Goal: Information Seeking & Learning: Check status

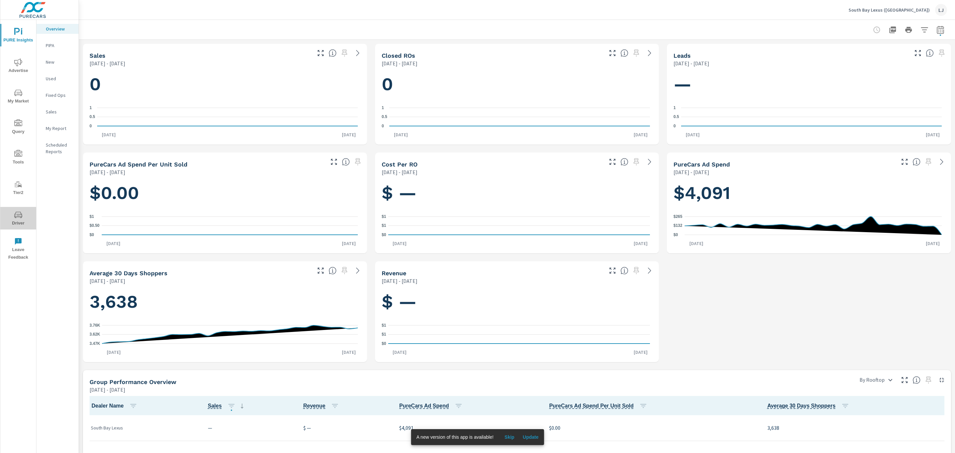
click at [22, 218] on span "Driver" at bounding box center [18, 219] width 32 height 16
click at [27, 67] on span "Advertise" at bounding box center [18, 66] width 32 height 16
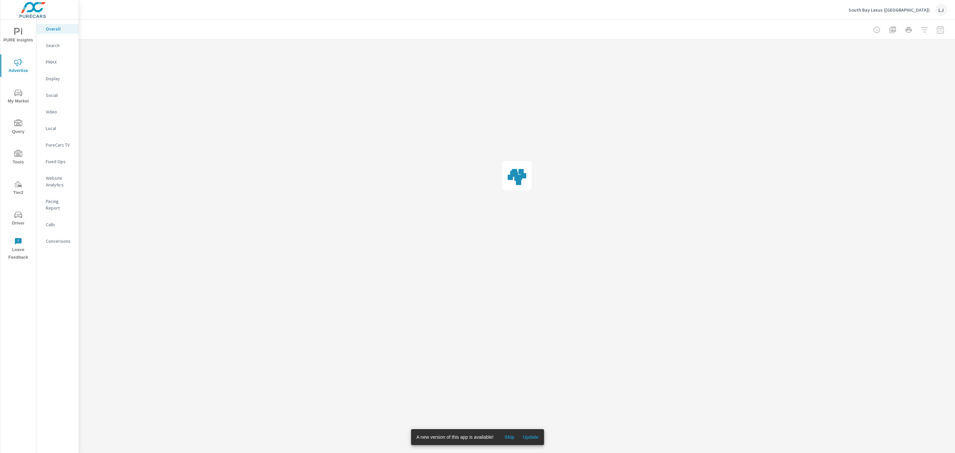
click at [528, 438] on span "Update" at bounding box center [531, 437] width 16 height 6
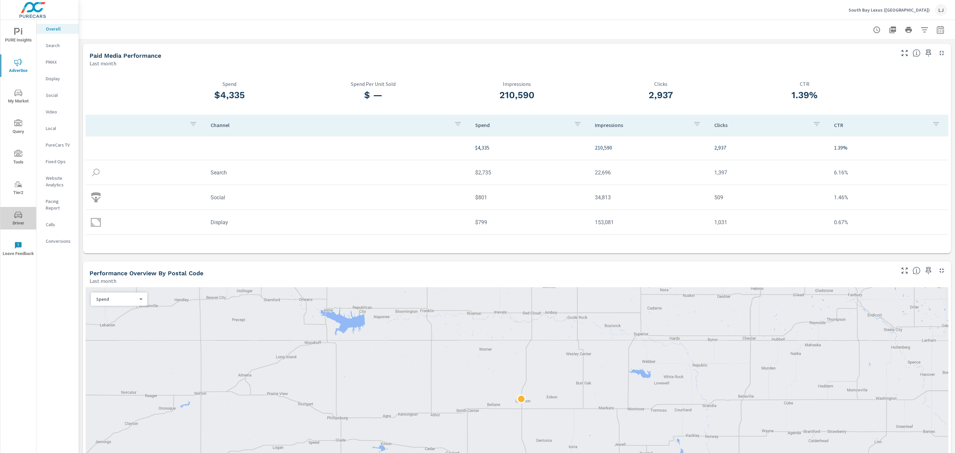
click at [17, 219] on span "Driver" at bounding box center [18, 219] width 32 height 16
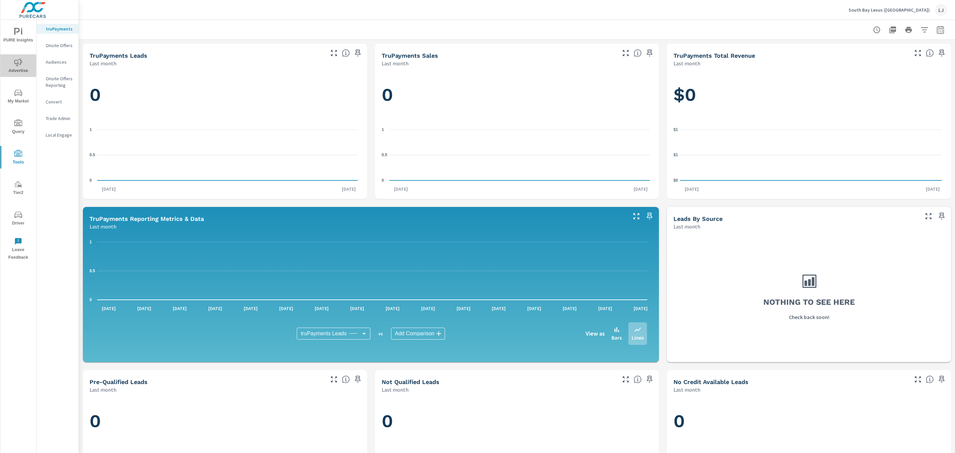
click at [10, 62] on span "Advertise" at bounding box center [18, 66] width 32 height 16
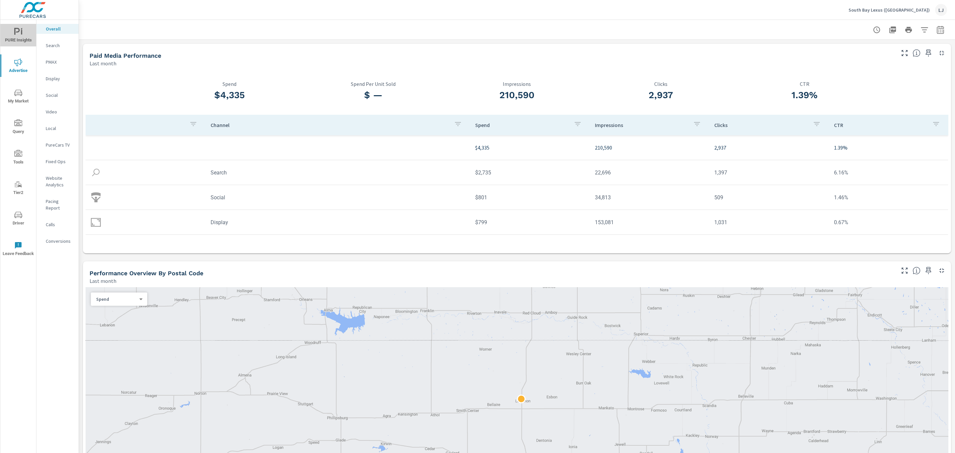
click at [19, 41] on span "PURE Insights" at bounding box center [18, 36] width 32 height 16
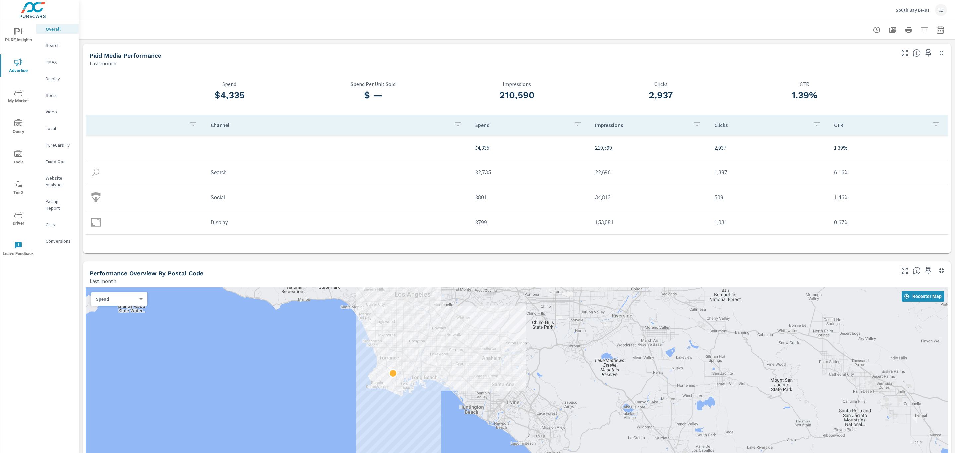
drag, startPoint x: 433, startPoint y: 382, endPoint x: 283, endPoint y: 360, distance: 150.8
click at [283, 360] on div at bounding box center [517, 394] width 863 height 215
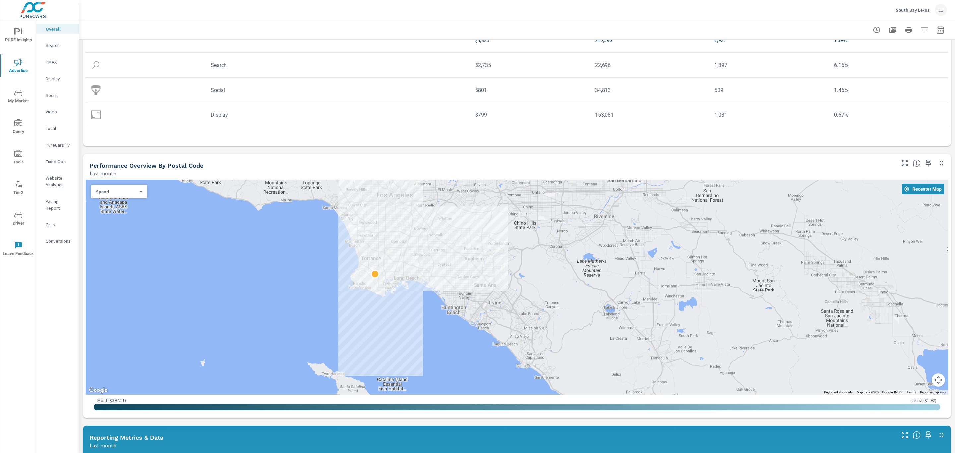
scroll to position [192, 0]
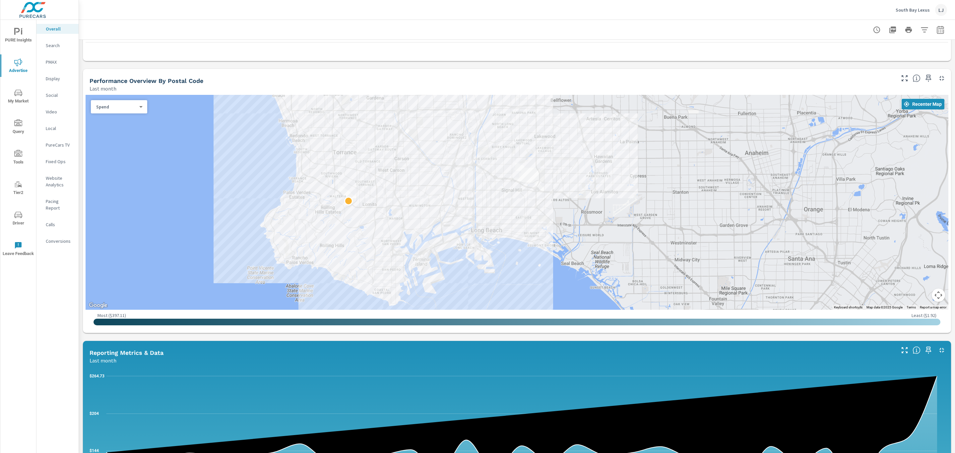
drag, startPoint x: 341, startPoint y: 153, endPoint x: 139, endPoint y: 169, distance: 203.5
click at [139, 169] on div at bounding box center [517, 202] width 863 height 215
click at [56, 45] on p "Search" at bounding box center [60, 45] width 28 height 7
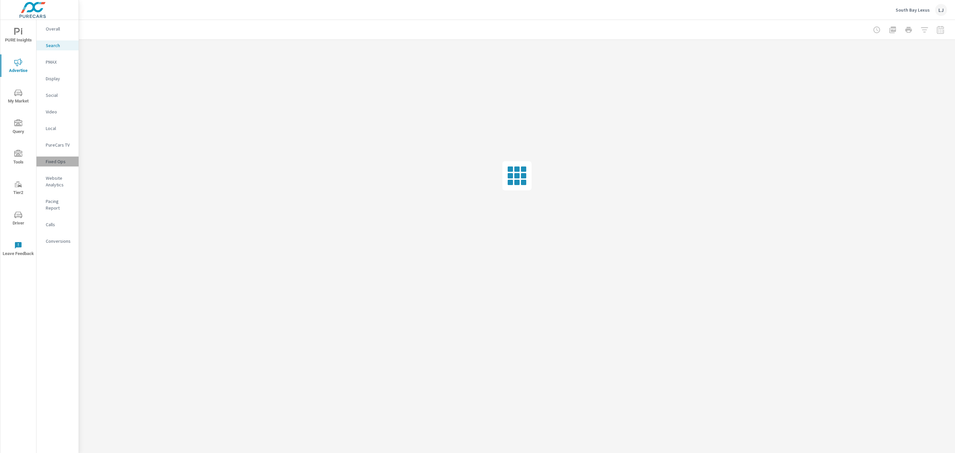
click at [58, 162] on p "Fixed Ops" at bounding box center [60, 161] width 28 height 7
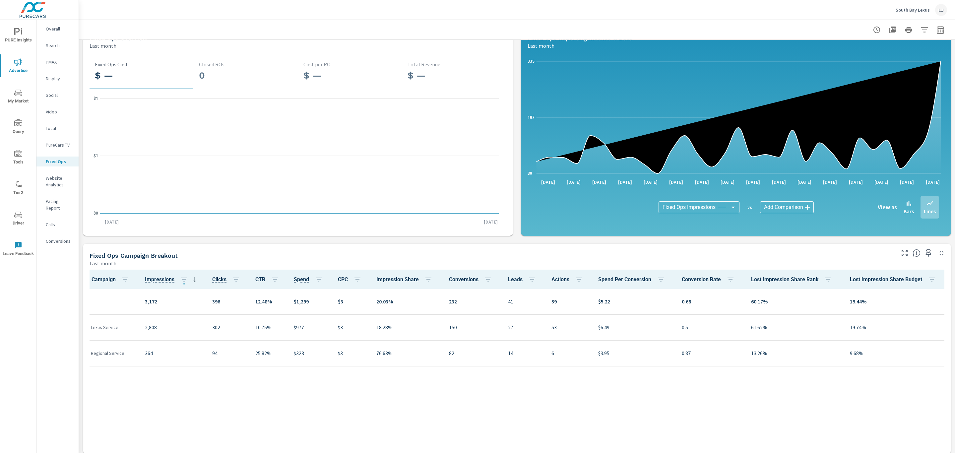
scroll to position [76, 0]
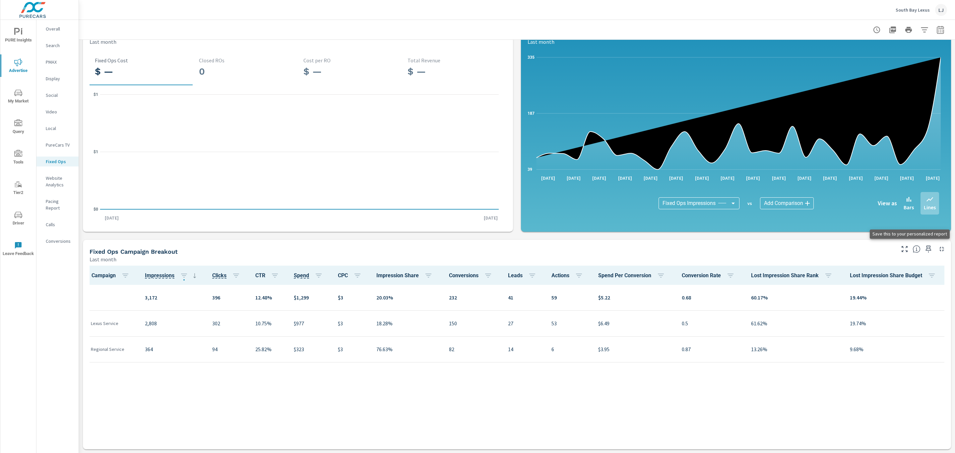
click at [924, 248] on icon "button" at bounding box center [928, 249] width 8 height 8
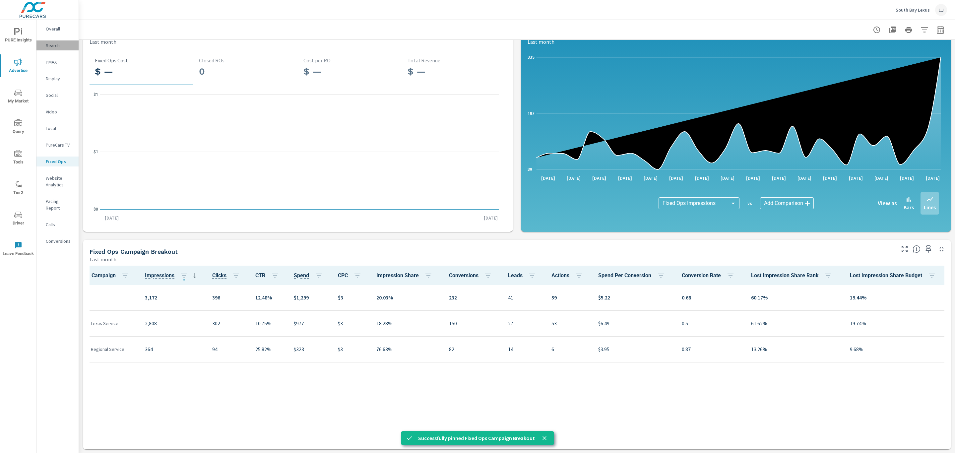
click at [52, 44] on p "Search" at bounding box center [60, 45] width 28 height 7
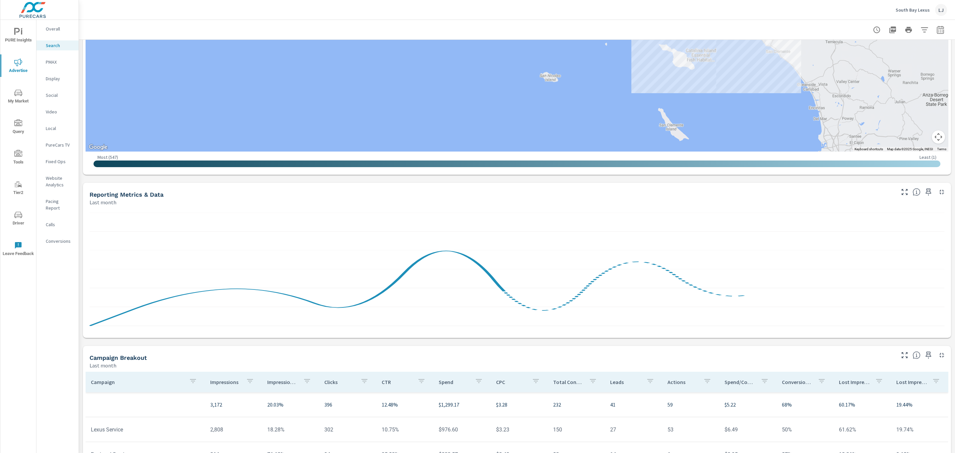
scroll to position [293, 0]
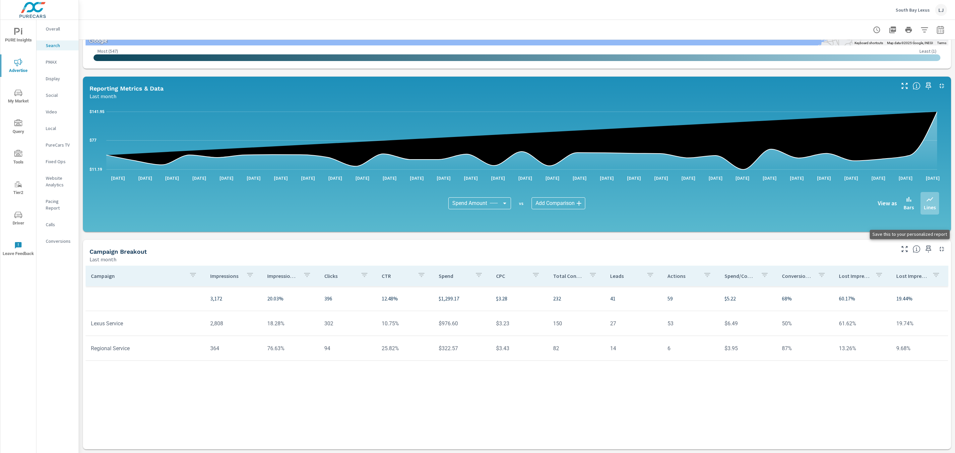
click at [924, 248] on icon "button" at bounding box center [928, 249] width 8 height 8
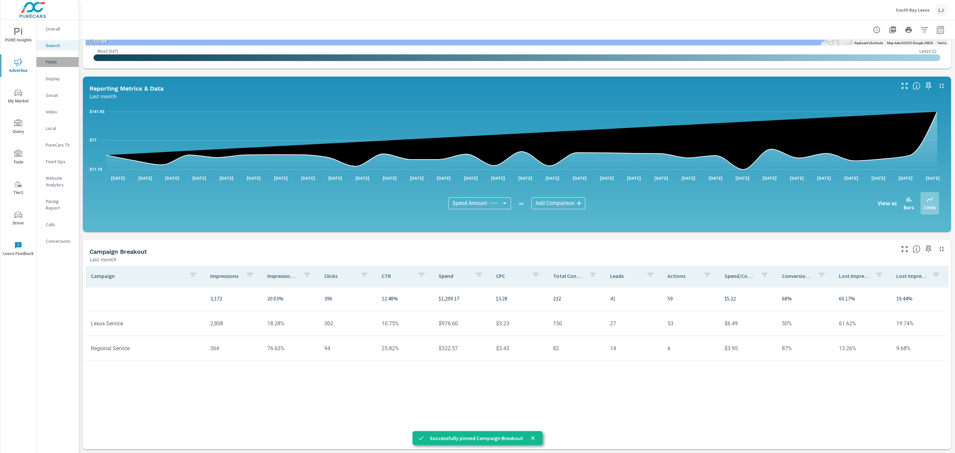
click at [63, 59] on p "PMAX" at bounding box center [60, 62] width 28 height 7
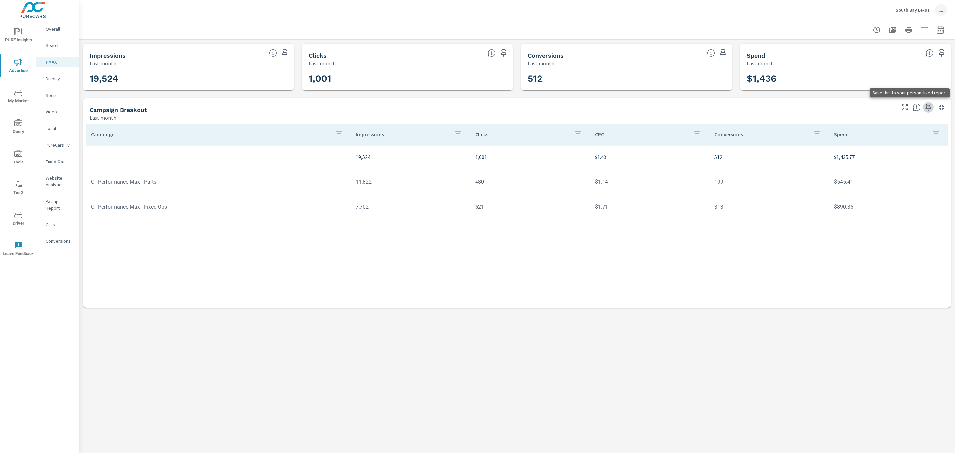
click at [927, 108] on icon "button" at bounding box center [928, 107] width 8 height 8
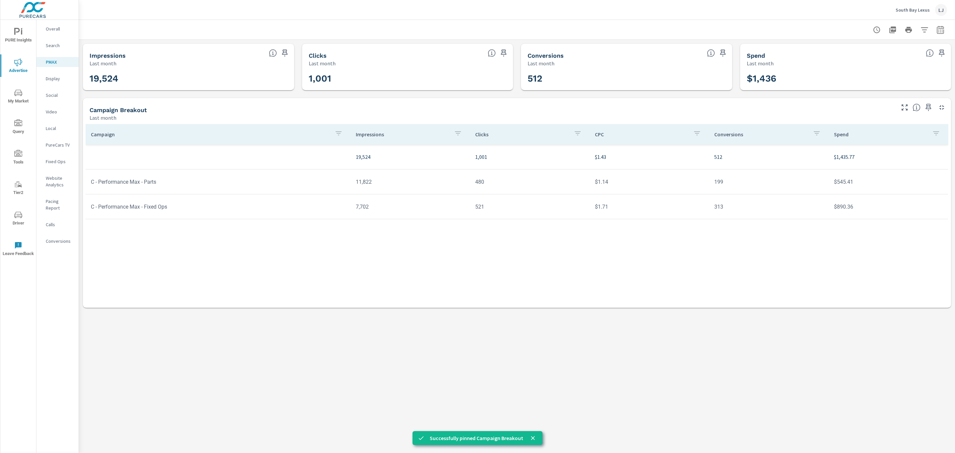
click at [54, 77] on p "Display" at bounding box center [60, 78] width 28 height 7
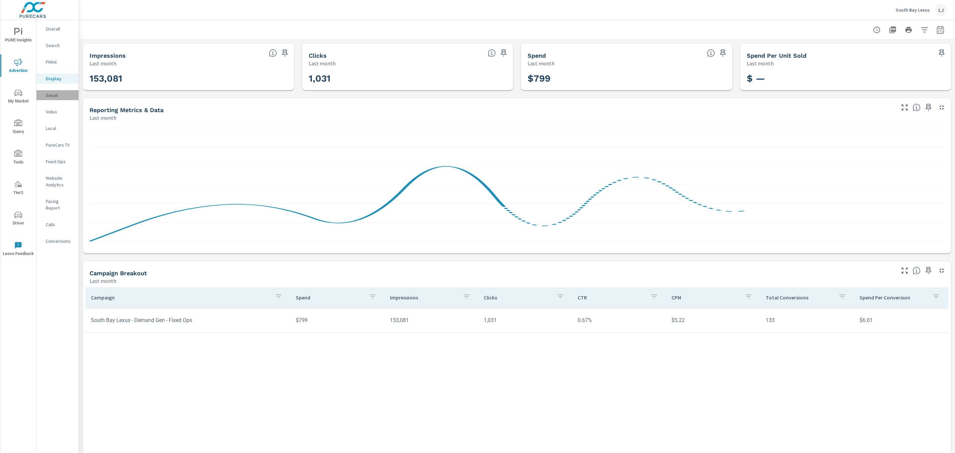
click at [54, 95] on p "Social" at bounding box center [60, 95] width 28 height 7
click at [59, 114] on p "Video" at bounding box center [60, 111] width 28 height 7
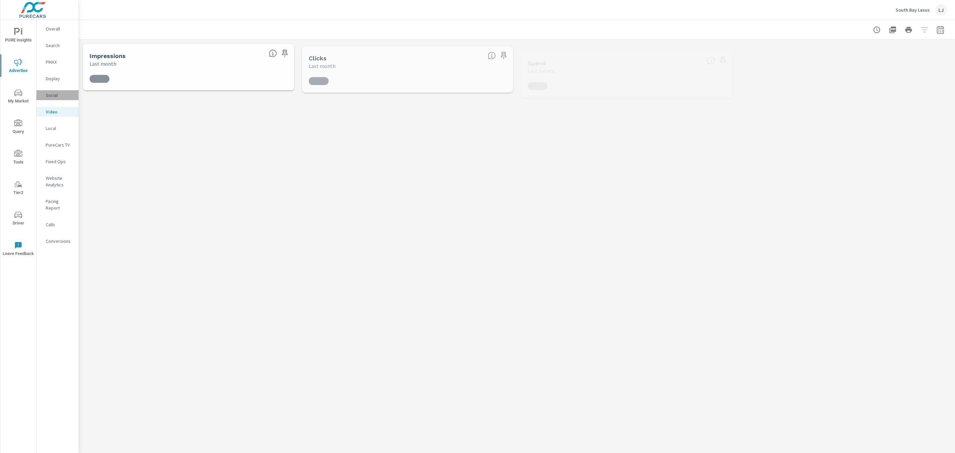
click at [62, 92] on p "Social" at bounding box center [60, 95] width 28 height 7
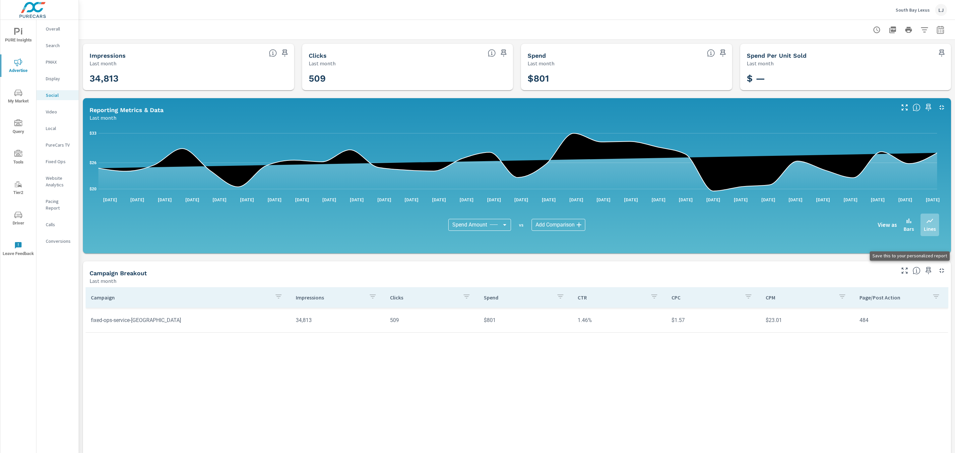
click at [925, 267] on span at bounding box center [928, 270] width 11 height 11
click at [61, 236] on div "Conversions" at bounding box center [57, 241] width 42 height 10
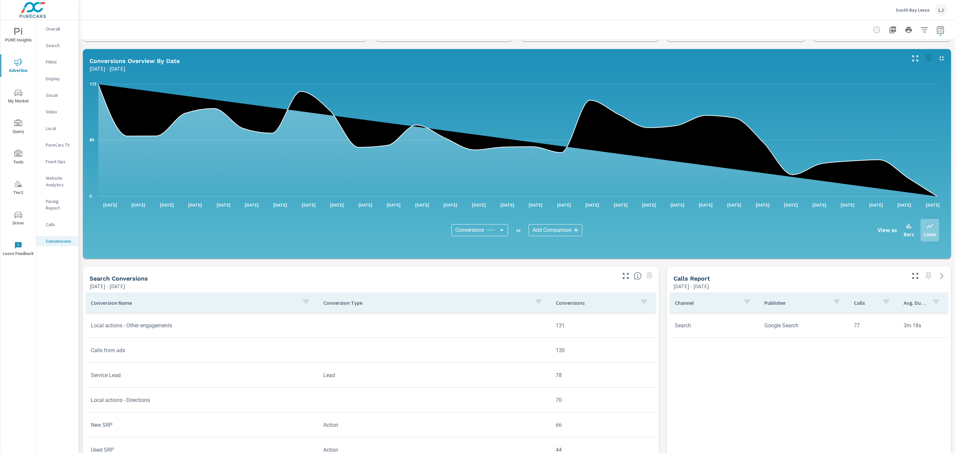
scroll to position [50, 0]
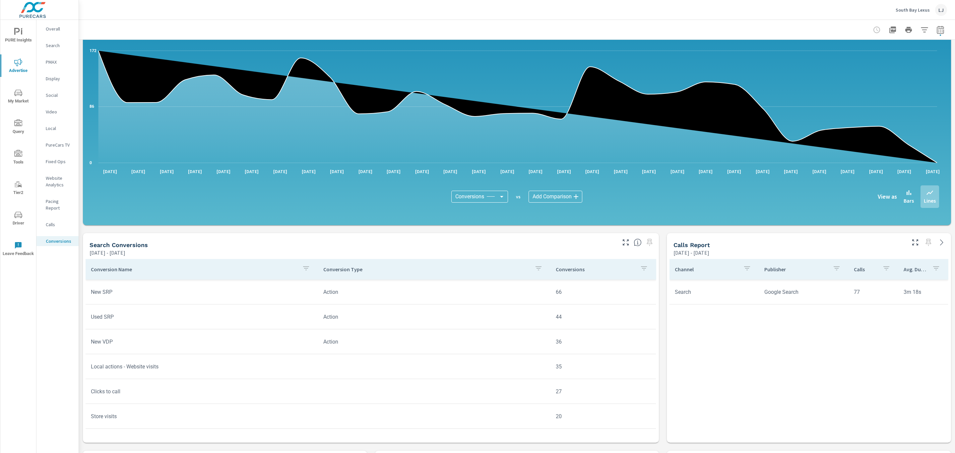
scroll to position [149, 0]
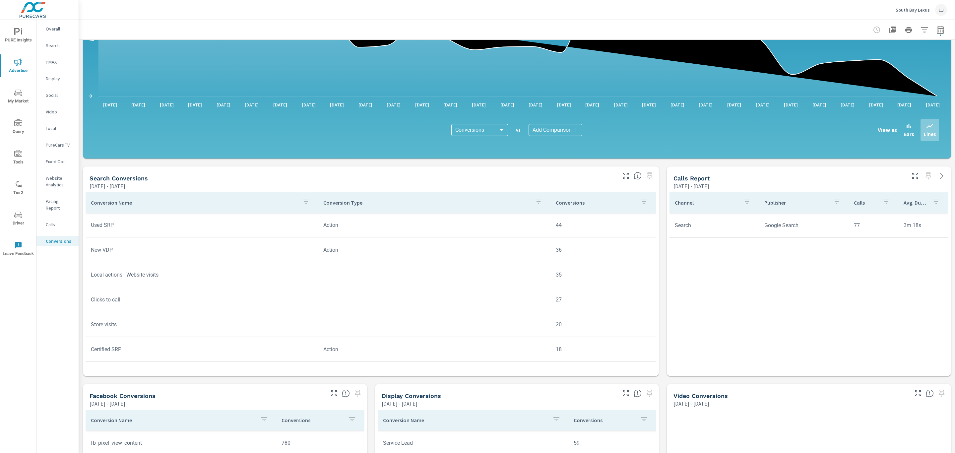
scroll to position [149, 0]
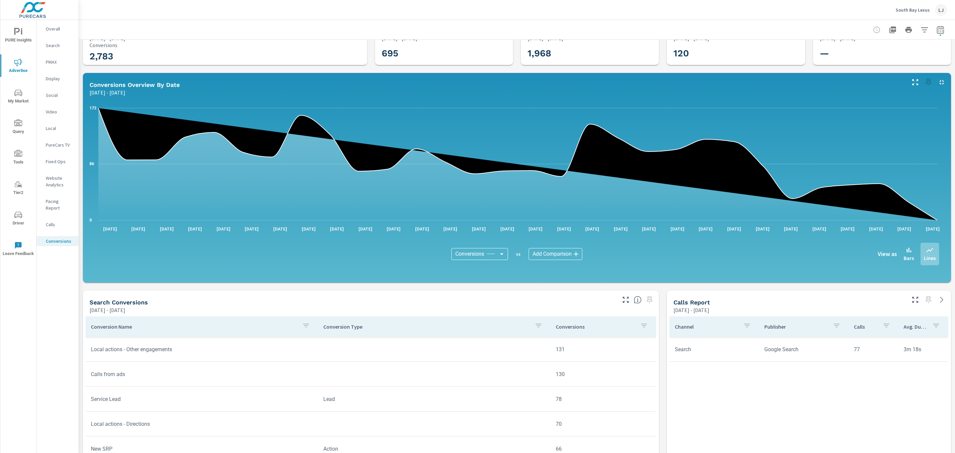
scroll to position [50, 0]
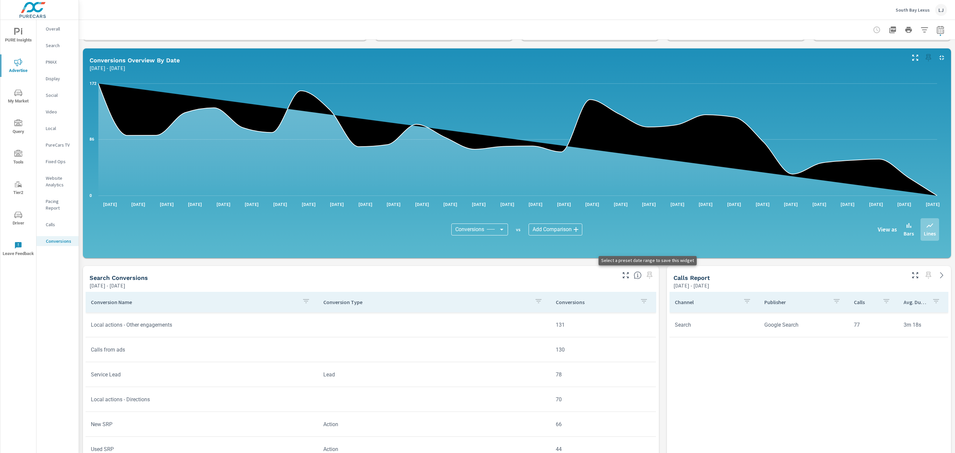
click at [644, 275] on span at bounding box center [649, 275] width 11 height 11
click at [936, 30] on icon "button" at bounding box center [940, 30] width 8 height 8
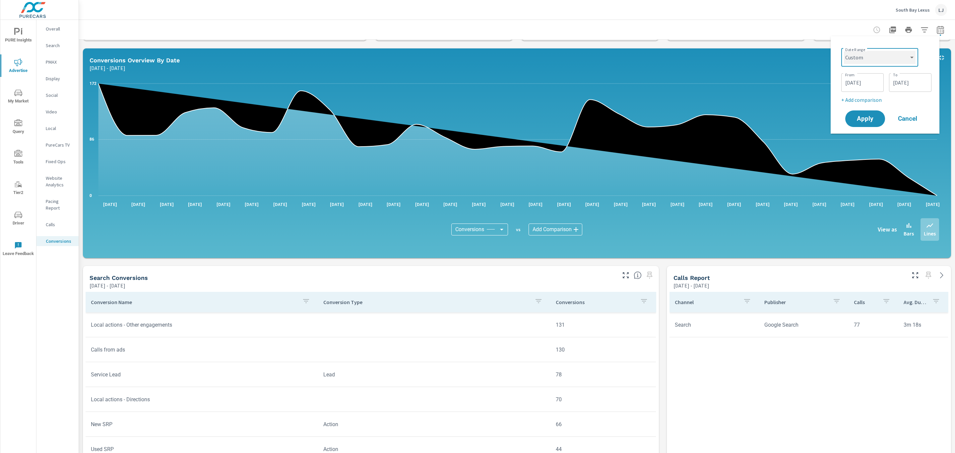
click at [895, 52] on select "Custom [DATE] Last week Last 7 days Last 14 days Last 30 days Last 45 days Last…" at bounding box center [880, 57] width 72 height 13
click at [844, 51] on select "Custom [DATE] Last week Last 7 days Last 14 days Last 30 days Last 45 days Last…" at bounding box center [880, 57] width 72 height 13
select select "Last 60 days"
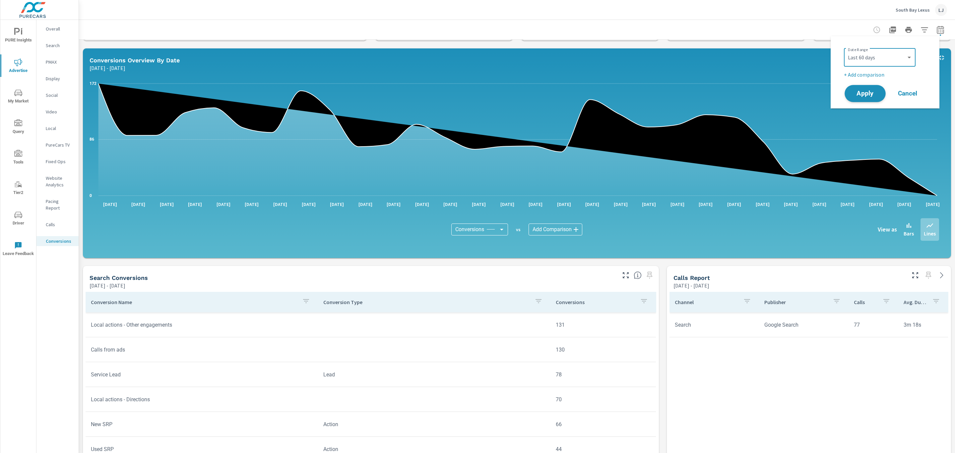
click at [867, 93] on span "Apply" at bounding box center [864, 94] width 27 height 6
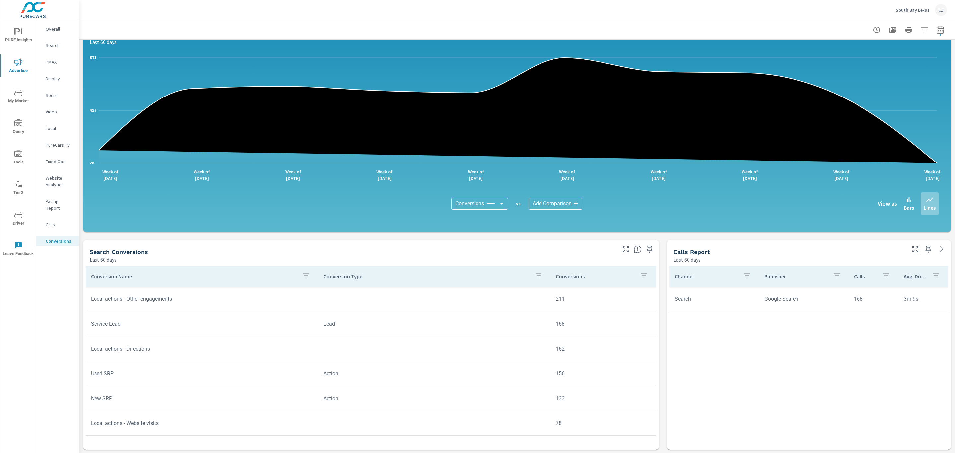
scroll to position [99, 0]
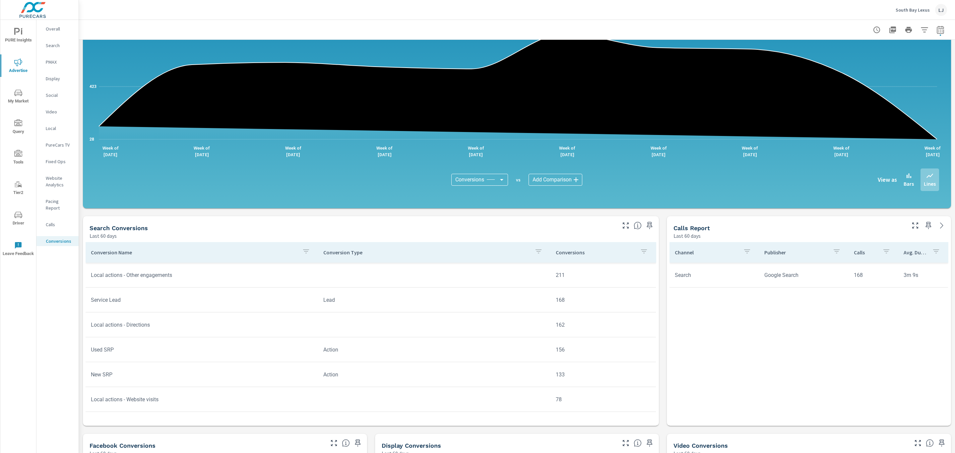
scroll to position [29, 0]
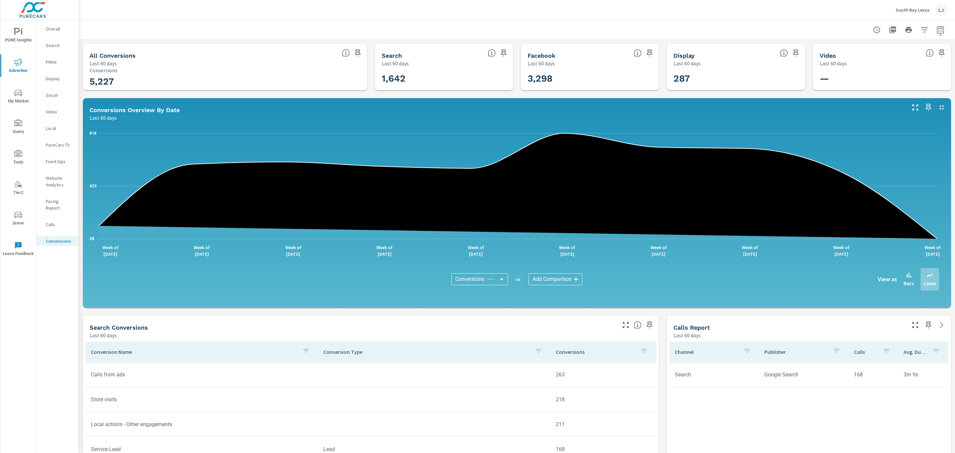
scroll to position [50, 0]
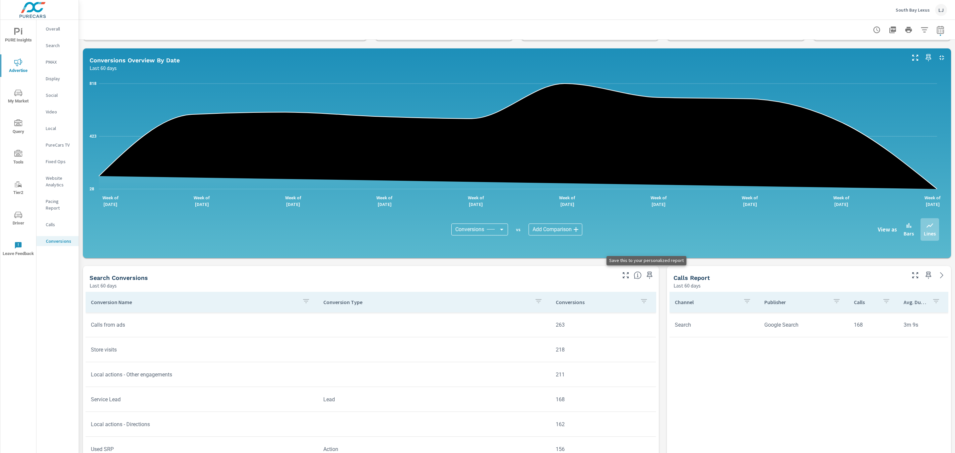
click at [646, 273] on icon "button" at bounding box center [650, 275] width 8 height 8
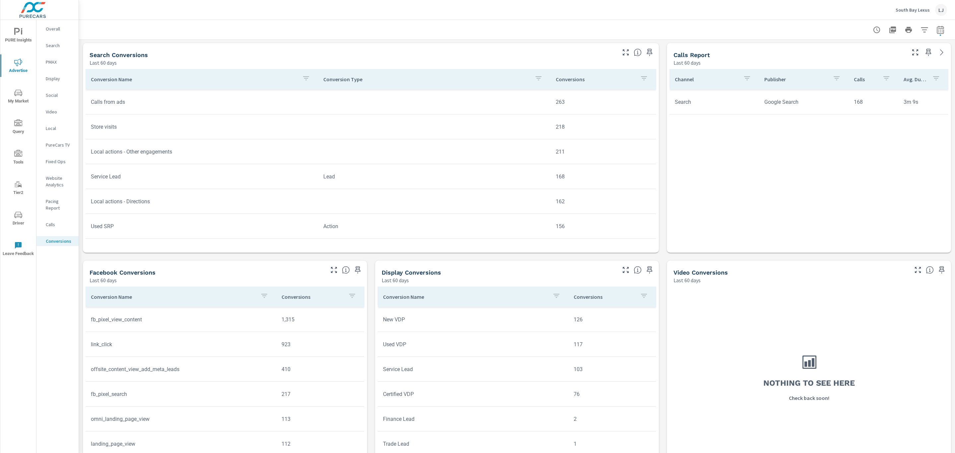
scroll to position [293, 0]
